Goal: Transaction & Acquisition: Purchase product/service

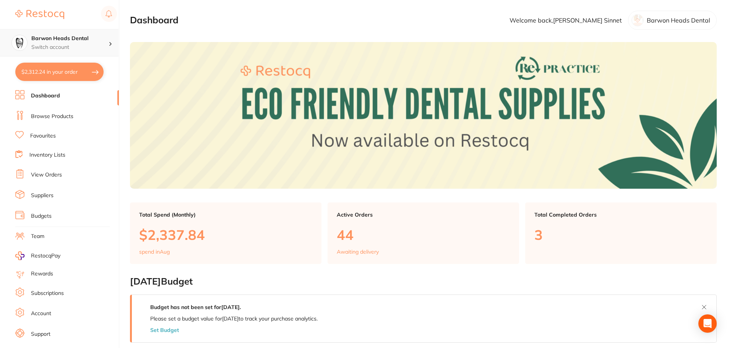
click at [62, 44] on p "Switch account" at bounding box center [69, 48] width 77 height 8
click at [62, 65] on section "Barwon Heads Dental Switch account Barwon Heads Dental Queenscliff Family Denta…" at bounding box center [59, 174] width 119 height 348
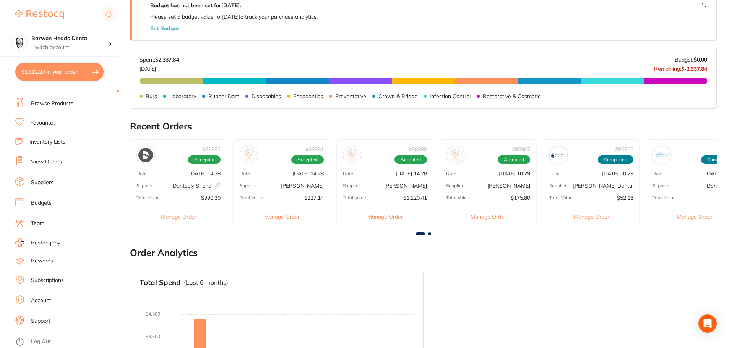
scroll to position [306, 0]
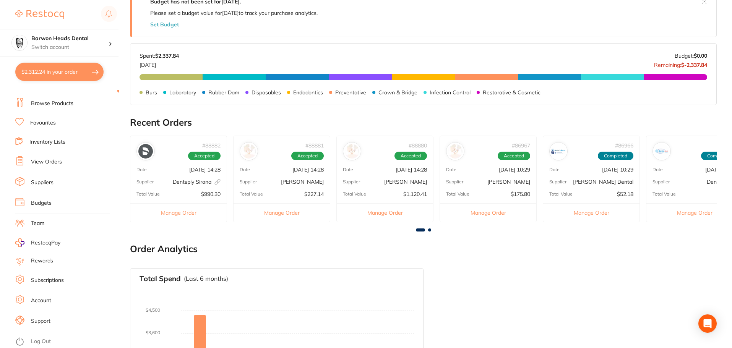
drag, startPoint x: 179, startPoint y: 187, endPoint x: 313, endPoint y: 243, distance: 145.1
click at [313, 243] on main "Dashboard Welcome back, [PERSON_NAME] Barwon Heads Dental Total Spend (Monthly)…" at bounding box center [431, 70] width 602 height 753
click at [46, 71] on button "$2,312.24 in your order" at bounding box center [59, 72] width 88 height 18
checkbox input "true"
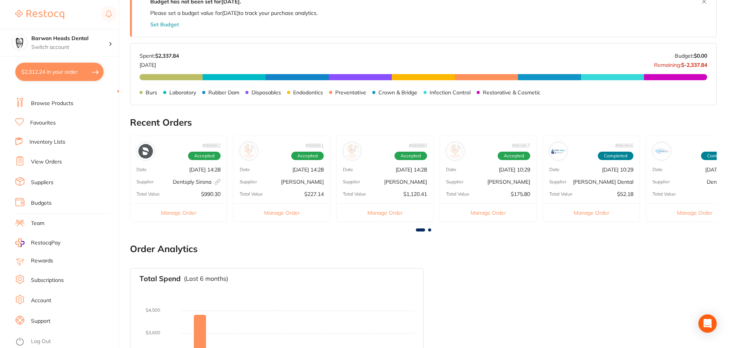
checkbox input "true"
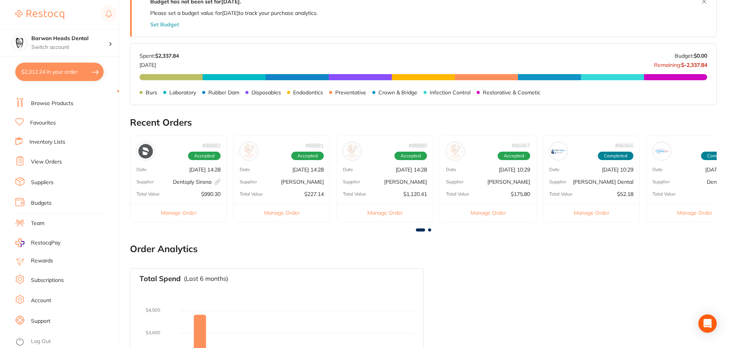
checkbox input "true"
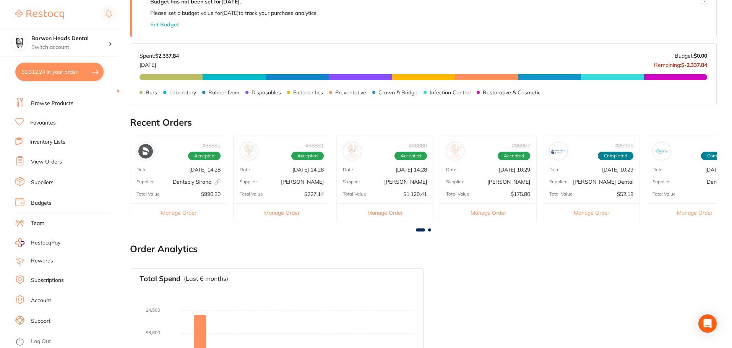
checkbox input "true"
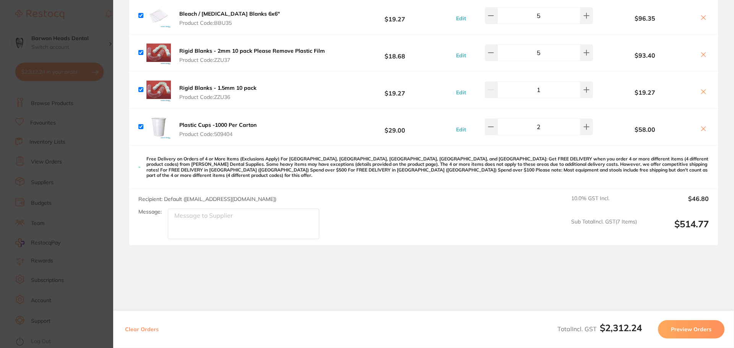
scroll to position [331, 0]
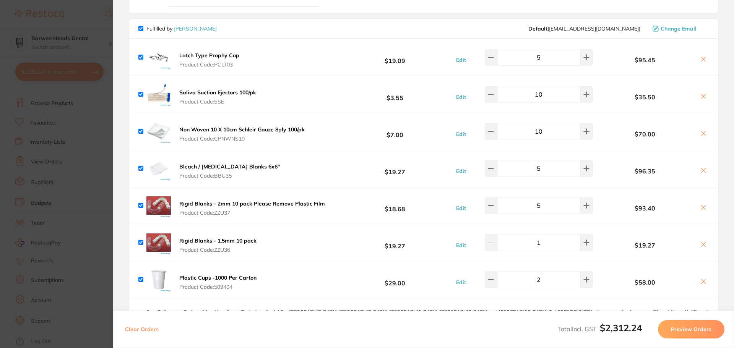
click at [702, 279] on icon at bounding box center [703, 282] width 6 height 6
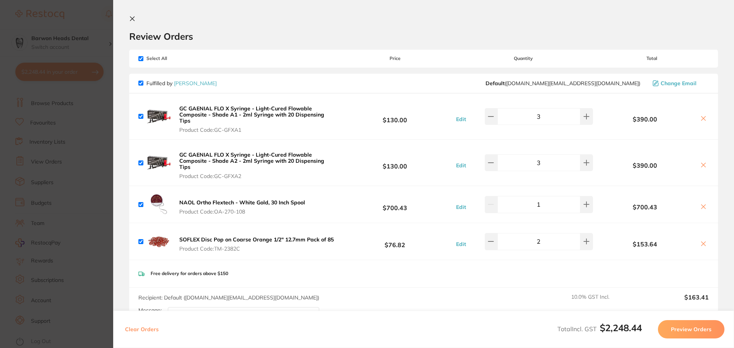
scroll to position [0, 0]
click at [702, 204] on button at bounding box center [703, 208] width 11 height 8
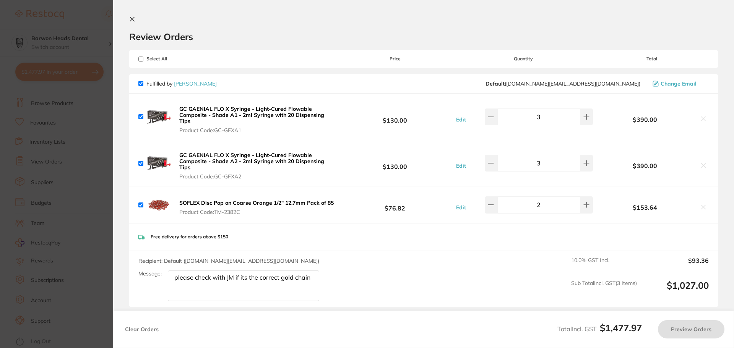
checkbox input "true"
click at [0, 133] on section "Update RRP Set your pre negotiated price for this item. Item Agreed RRP (excl. …" at bounding box center [367, 174] width 734 height 348
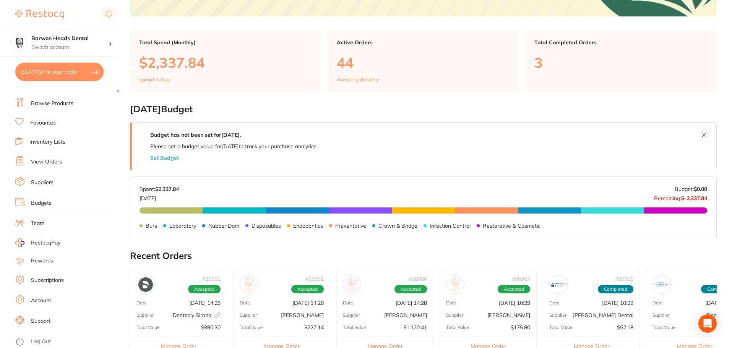
scroll to position [191, 0]
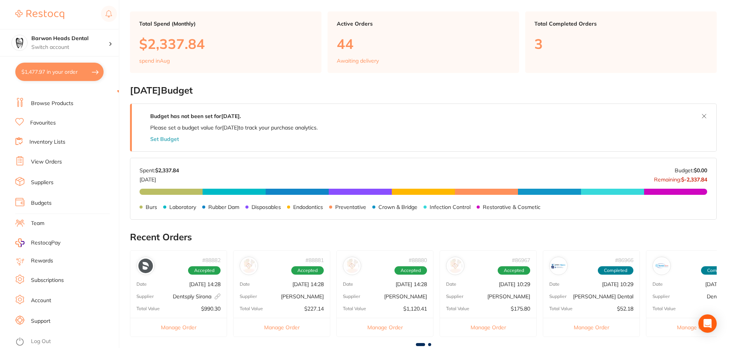
click at [45, 75] on button "$1,477.97 in your order" at bounding box center [59, 72] width 88 height 18
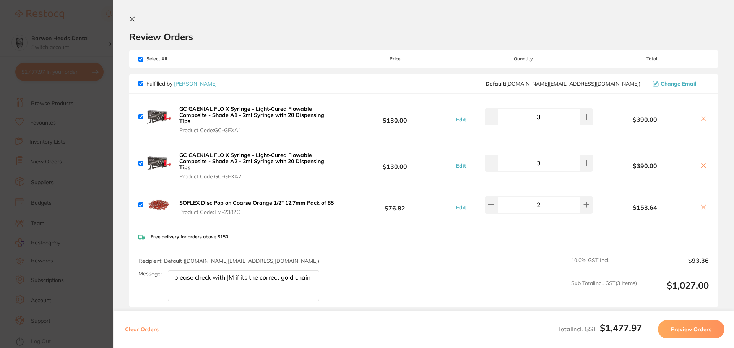
scroll to position [268, 0]
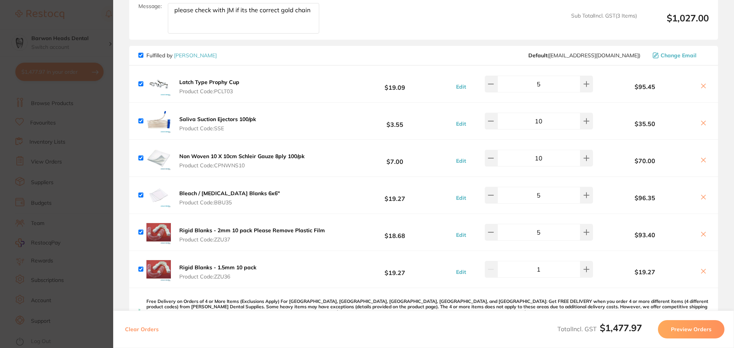
click at [57, 106] on section "Update RRP Set your pre negotiated price for this item. Item Agreed RRP (excl. …" at bounding box center [367, 174] width 734 height 348
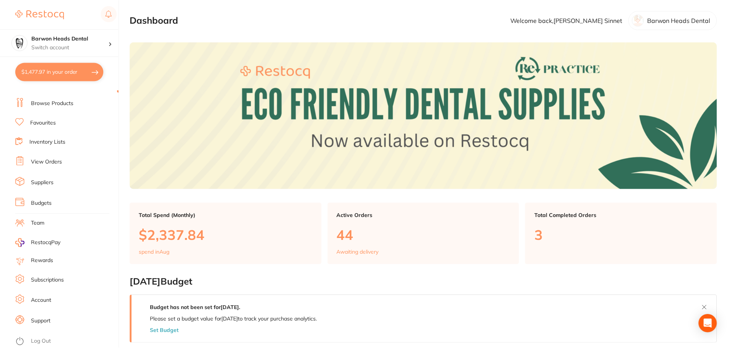
scroll to position [191, 0]
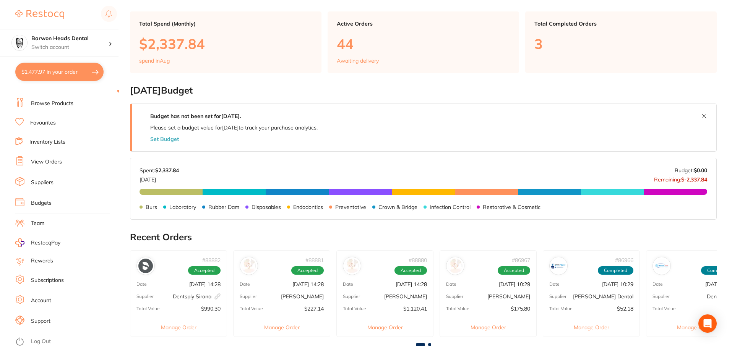
click at [50, 157] on li "View Orders" at bounding box center [67, 161] width 104 height 11
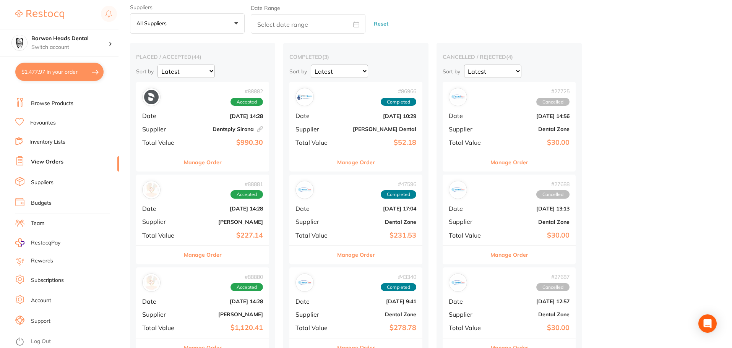
scroll to position [38, 0]
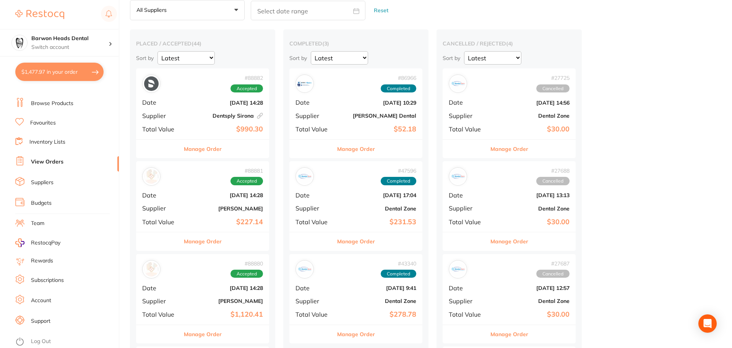
click at [195, 62] on select "Latest Notification" at bounding box center [185, 57] width 57 height 13
click at [157, 51] on select "Latest Notification" at bounding box center [185, 57] width 57 height 13
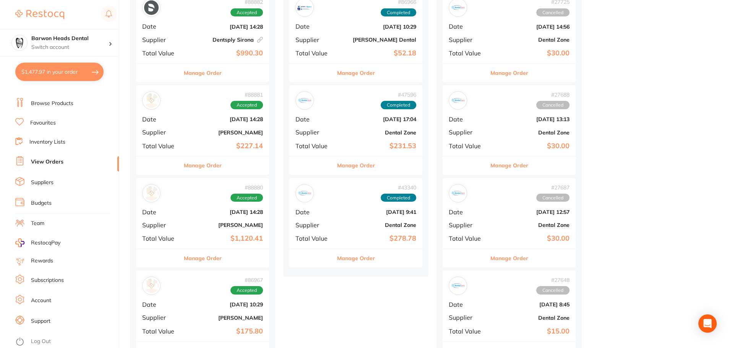
scroll to position [115, 0]
click at [206, 43] on div "# 88882 Accepted Date [DATE] 14:28 Supplier Dentsply [GEOGRAPHIC_DATA] This ord…" at bounding box center [202, 27] width 133 height 71
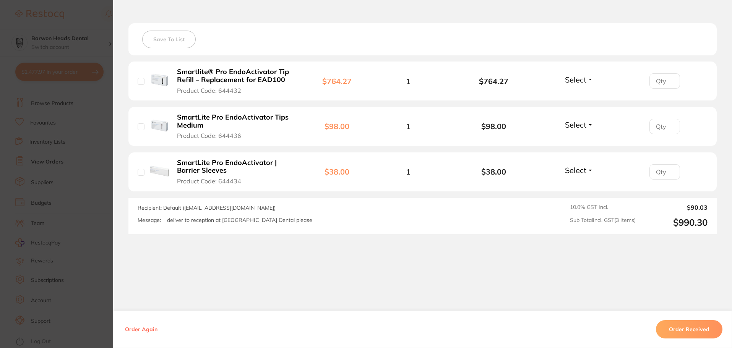
scroll to position [169, 0]
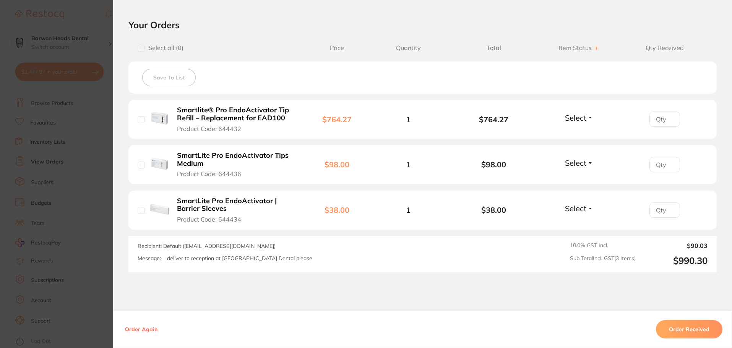
click at [49, 124] on section "Order ID: Restocq- 88882 Linked Order Order Information Accepted Order Order Da…" at bounding box center [366, 174] width 732 height 348
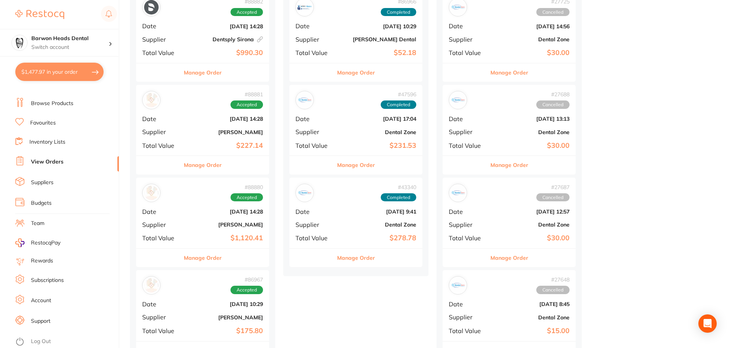
click at [182, 137] on div "# 88881 Accepted Date [DATE] 14:28 Supplier [PERSON_NAME] Total Value $227.14" at bounding box center [202, 120] width 133 height 71
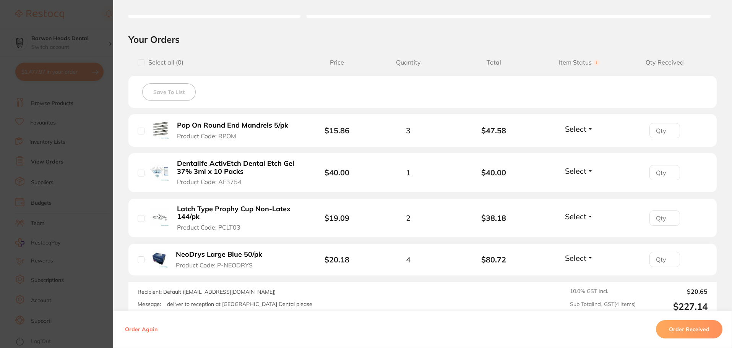
scroll to position [229, 0]
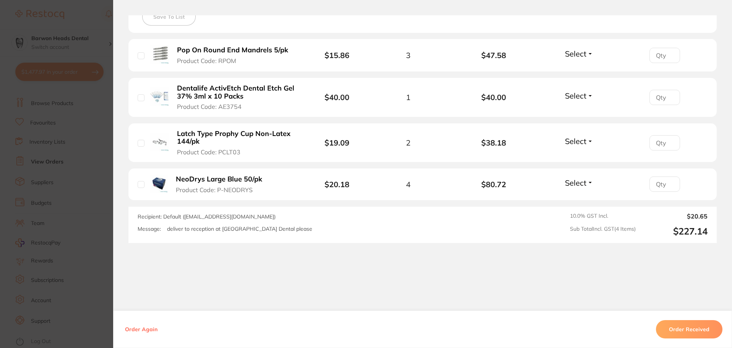
click at [64, 144] on section "Order ID: Restocq- 88881 Order Information Accepted Order Order Date [DATE] 14:…" at bounding box center [366, 174] width 732 height 348
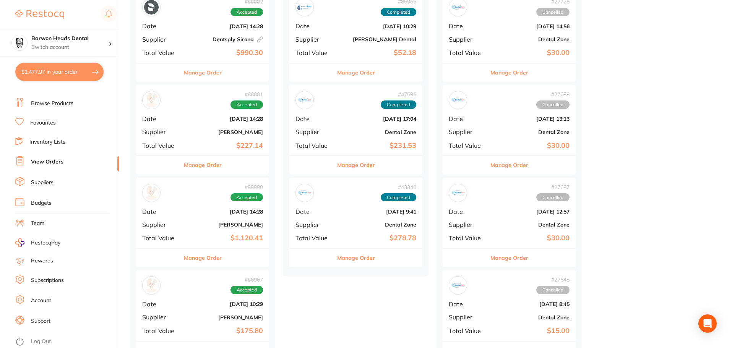
click at [187, 196] on div "# 88880 Accepted" at bounding box center [202, 193] width 121 height 18
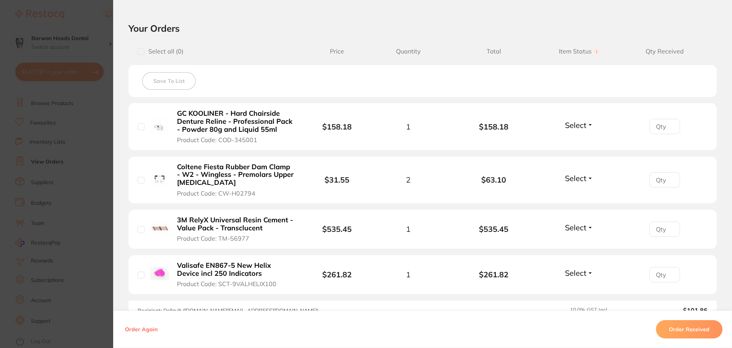
scroll to position [191, 0]
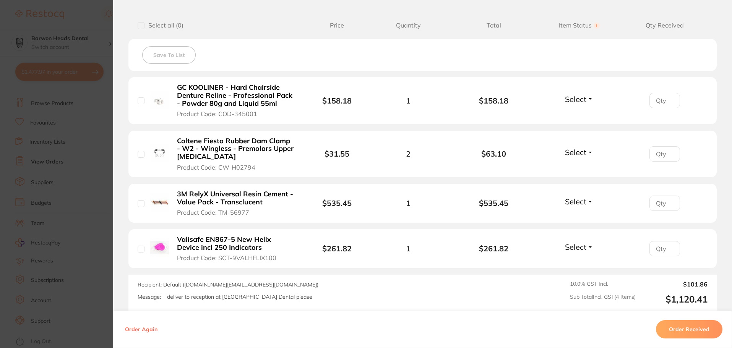
click at [237, 239] on b "Valisafe EN867-5 New Helix Device incl 250 Indicators" at bounding box center [236, 244] width 118 height 16
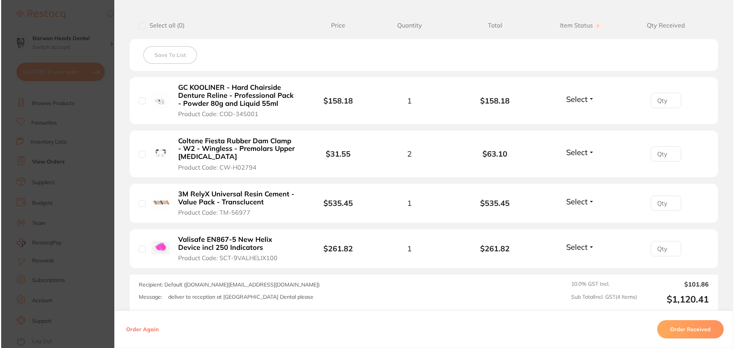
scroll to position [0, 0]
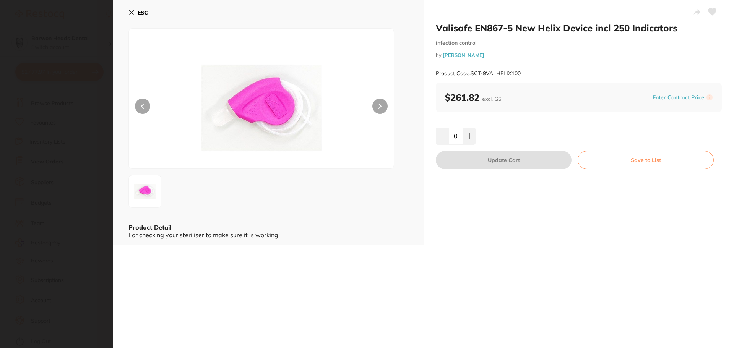
click at [64, 236] on section "Valisafe EN867-5 New Helix Device incl 250 Indicators infection control by [PER…" at bounding box center [367, 174] width 734 height 348
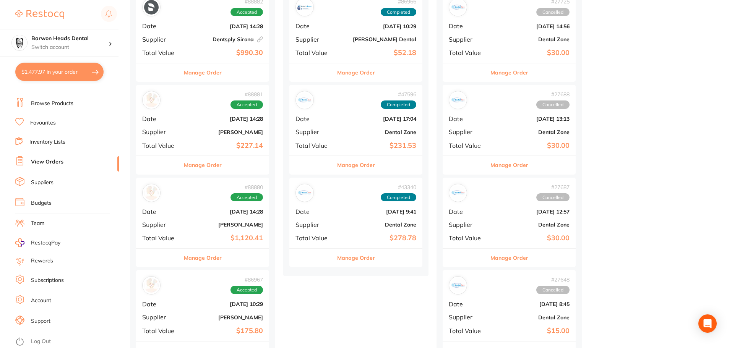
click at [236, 245] on div "# 88880 Accepted Date [DATE] 14:28 Supplier [PERSON_NAME] Total Value $1,120.41" at bounding box center [202, 213] width 133 height 71
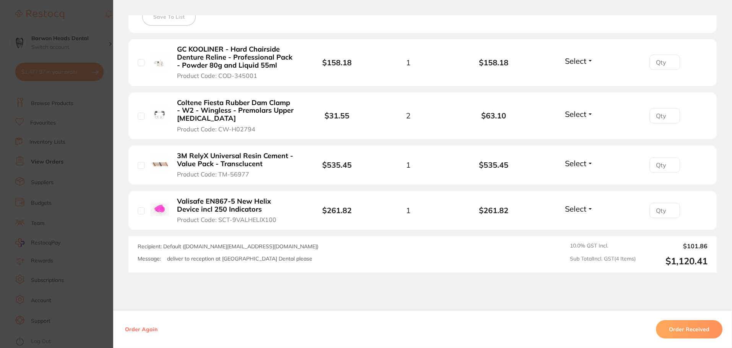
click at [57, 82] on section "Order ID: Restocq- 88880 Order Information Accepted Order Order Date [DATE] 14:…" at bounding box center [366, 174] width 732 height 348
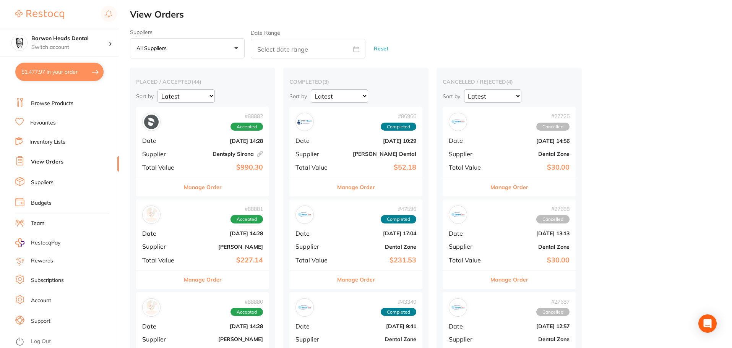
click at [64, 72] on button "$1,477.97 in your order" at bounding box center [59, 72] width 88 height 18
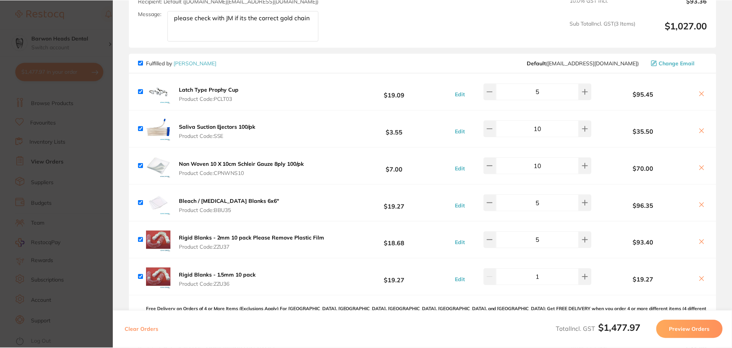
scroll to position [268, 0]
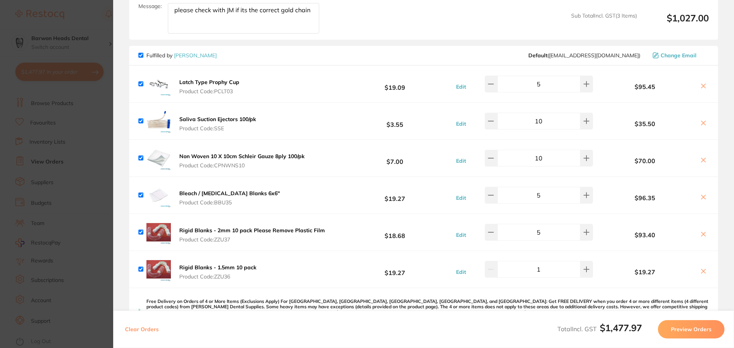
click at [66, 101] on section "Update RRP Set your pre negotiated price for this item. Item Agreed RRP (excl. …" at bounding box center [367, 174] width 734 height 348
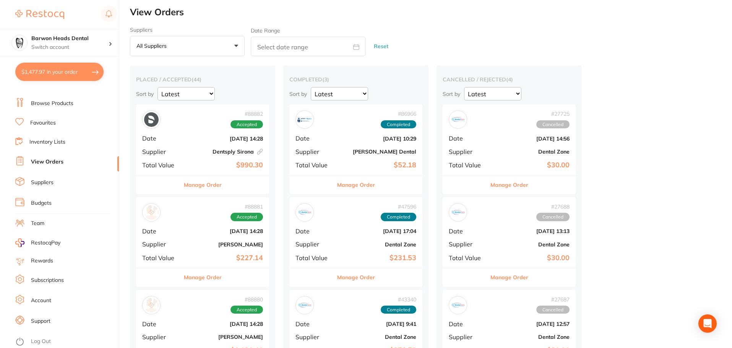
click at [52, 106] on link "Browse Products" at bounding box center [52, 104] width 42 height 8
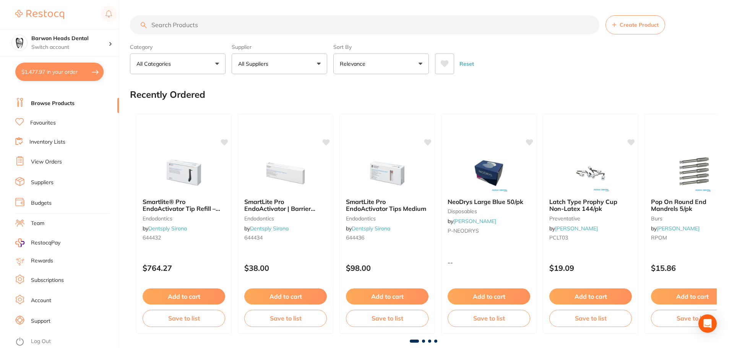
click at [291, 26] on input "search" at bounding box center [364, 24] width 469 height 19
type input "BRUSH"
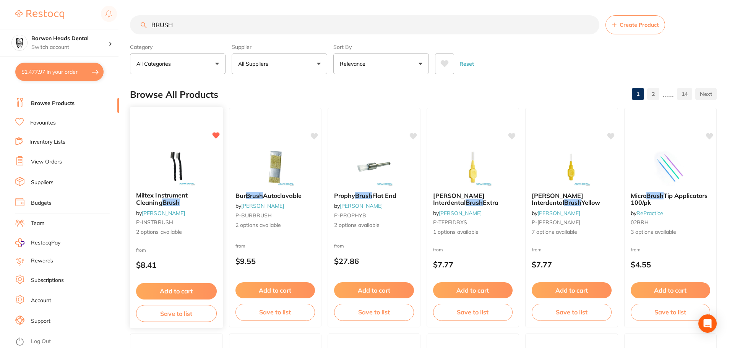
click at [155, 172] on img at bounding box center [176, 166] width 50 height 39
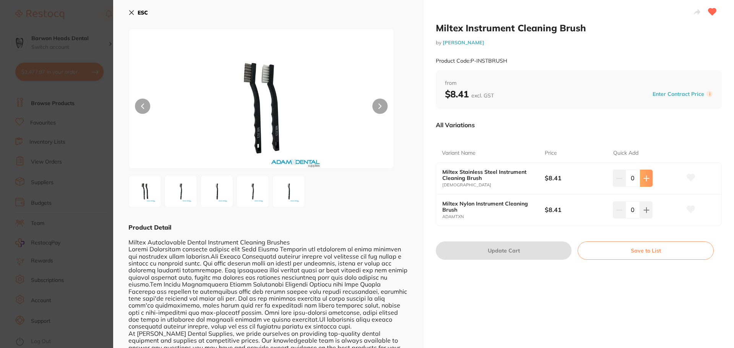
click at [643, 177] on icon at bounding box center [646, 178] width 6 height 6
type input "1"
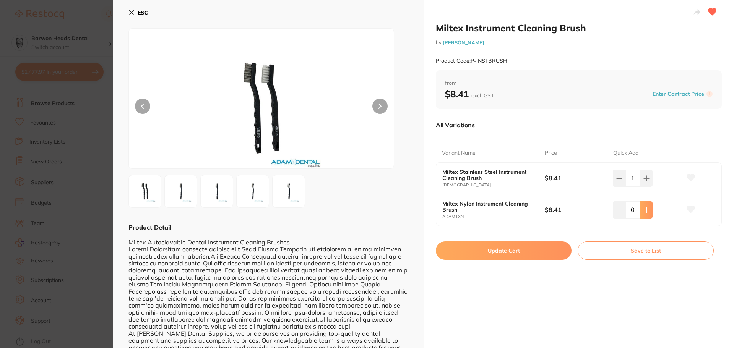
click at [647, 186] on button at bounding box center [646, 178] width 13 height 17
type input "1"
click at [692, 175] on icon at bounding box center [691, 177] width 8 height 7
click at [690, 203] on button at bounding box center [690, 210] width 19 height 19
click at [499, 253] on button "Update Cart" at bounding box center [504, 251] width 136 height 18
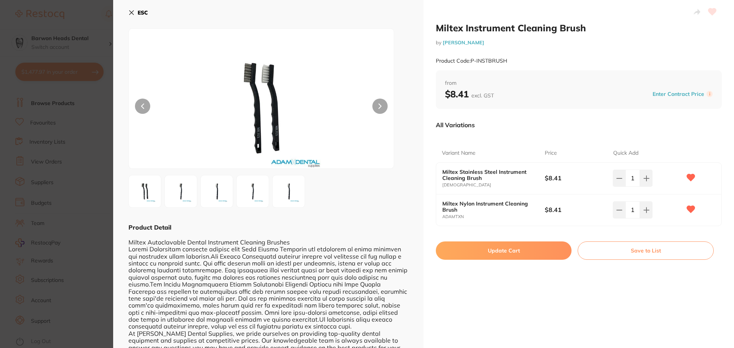
checkbox input "false"
